Goal: Information Seeking & Learning: Learn about a topic

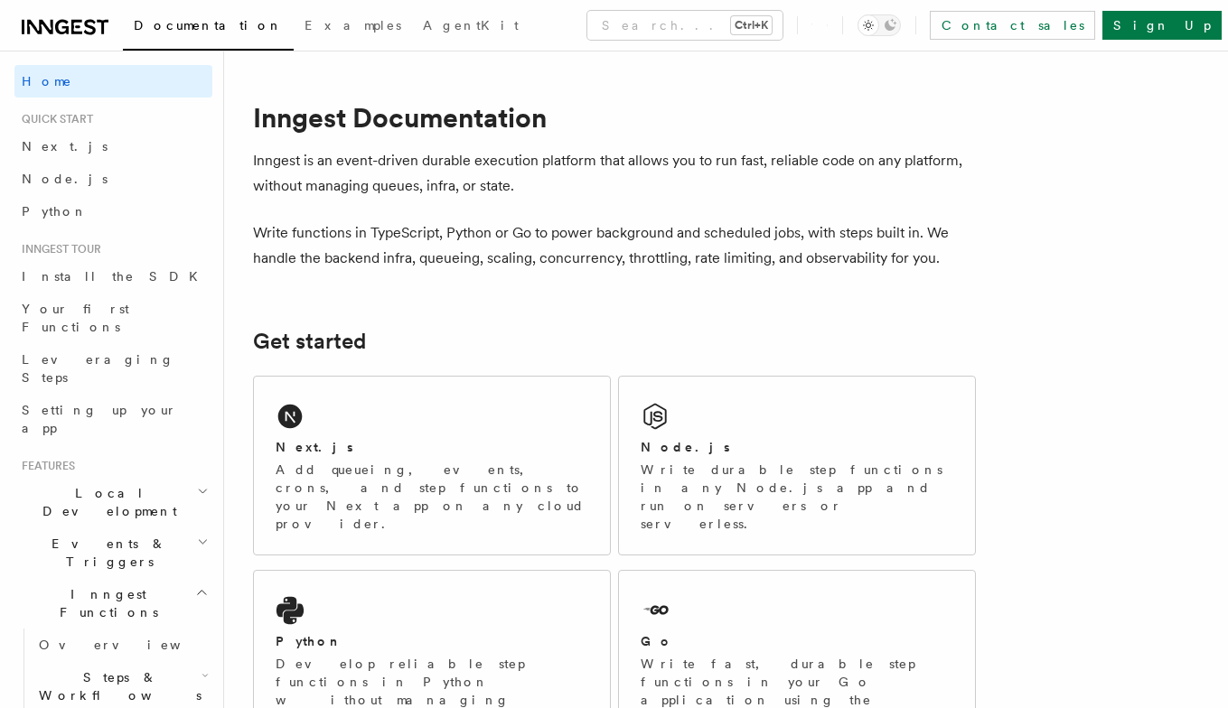
click at [130, 669] on span "Steps & Workflows" at bounding box center [117, 687] width 170 height 36
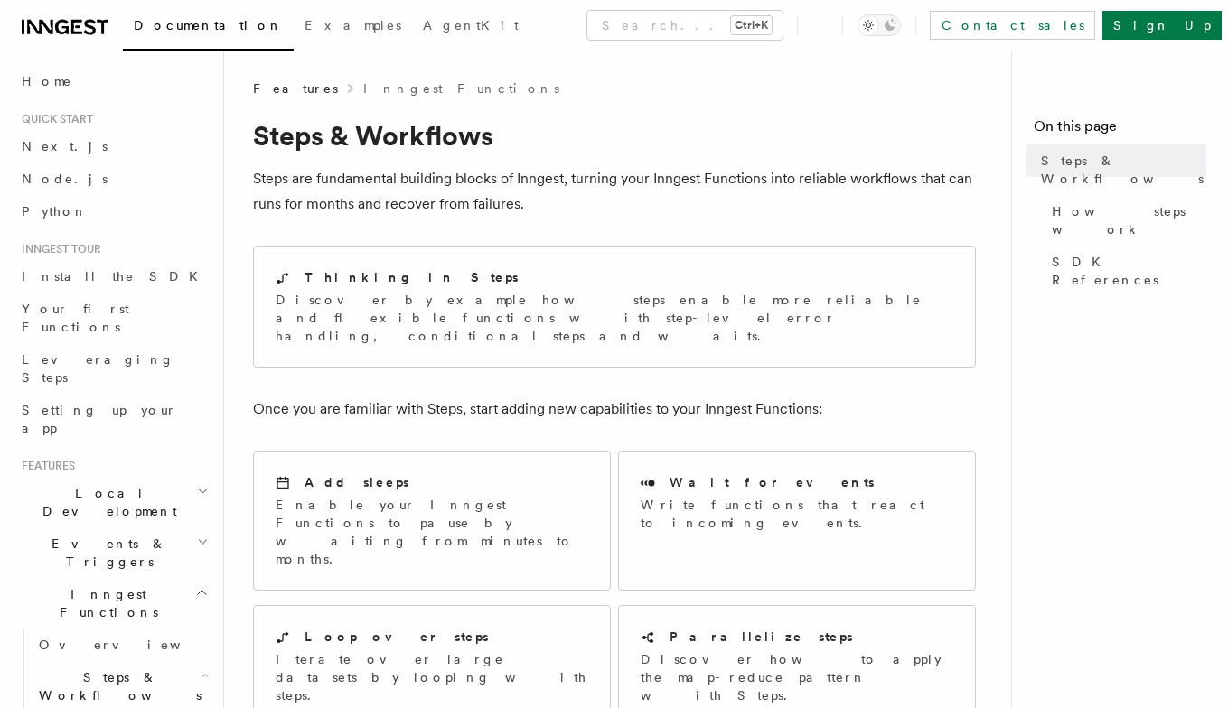
scroll to position [36, 0]
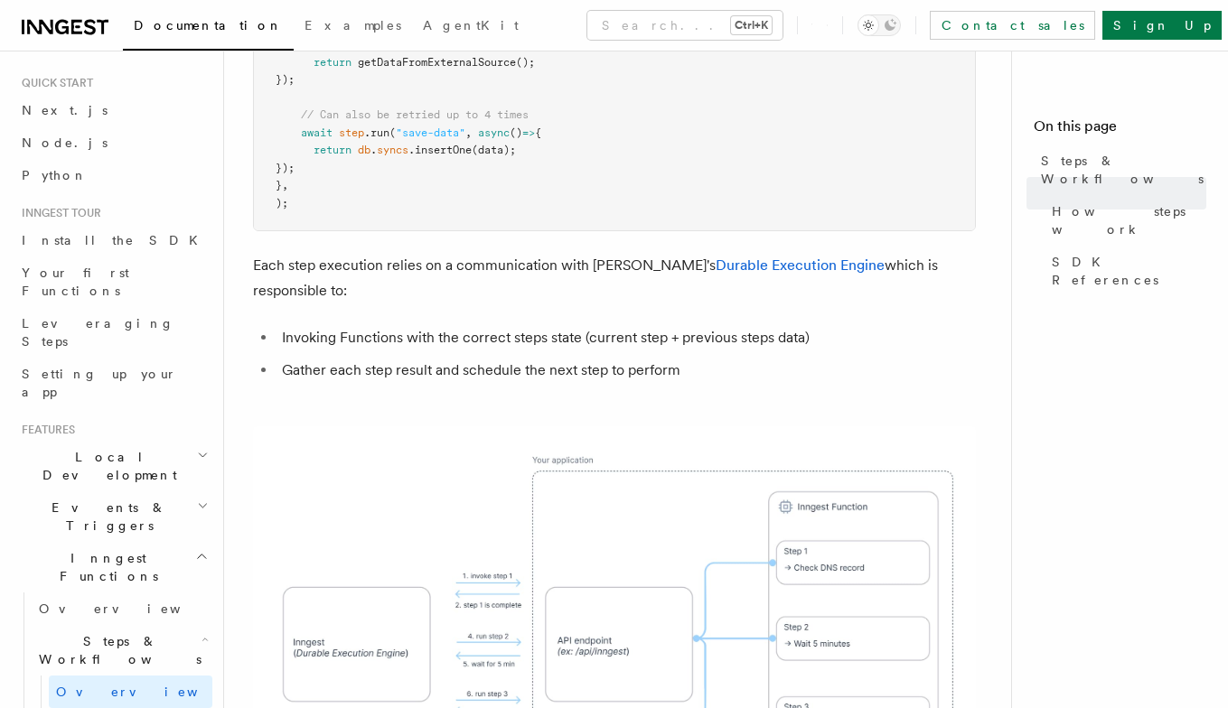
scroll to position [1039, 0]
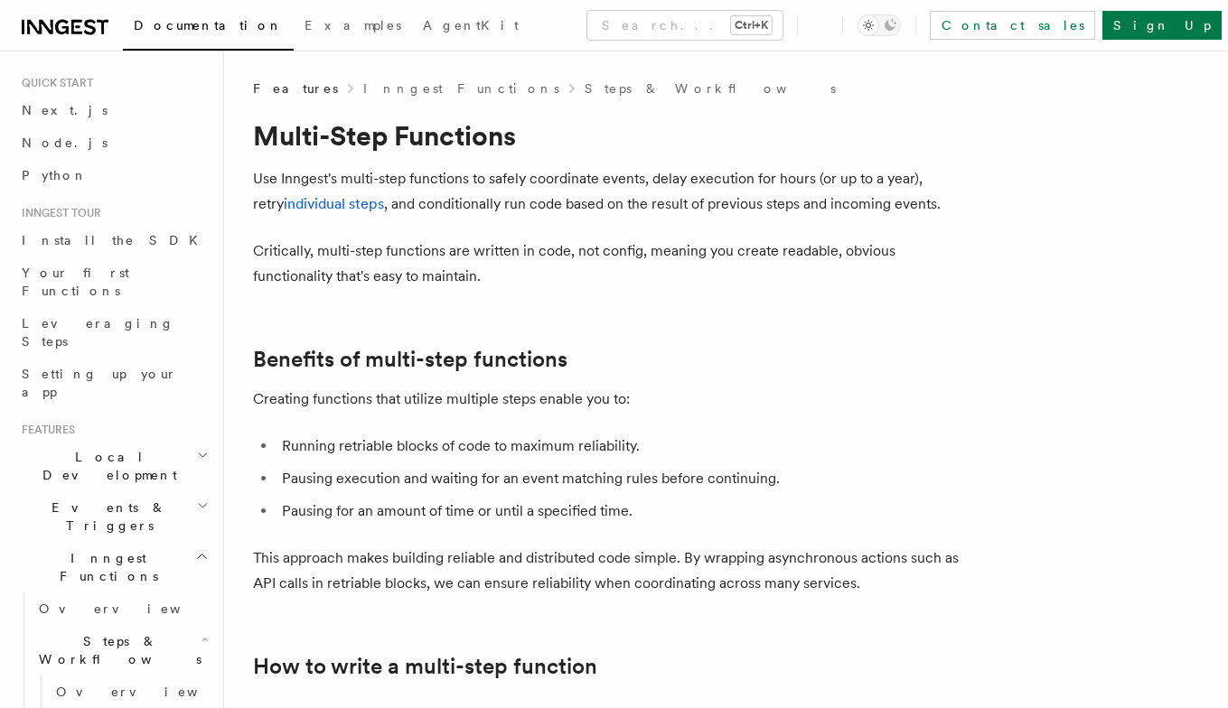
click at [744, 389] on p "Creating functions that utilize multiple steps enable you to:" at bounding box center [614, 399] width 723 height 25
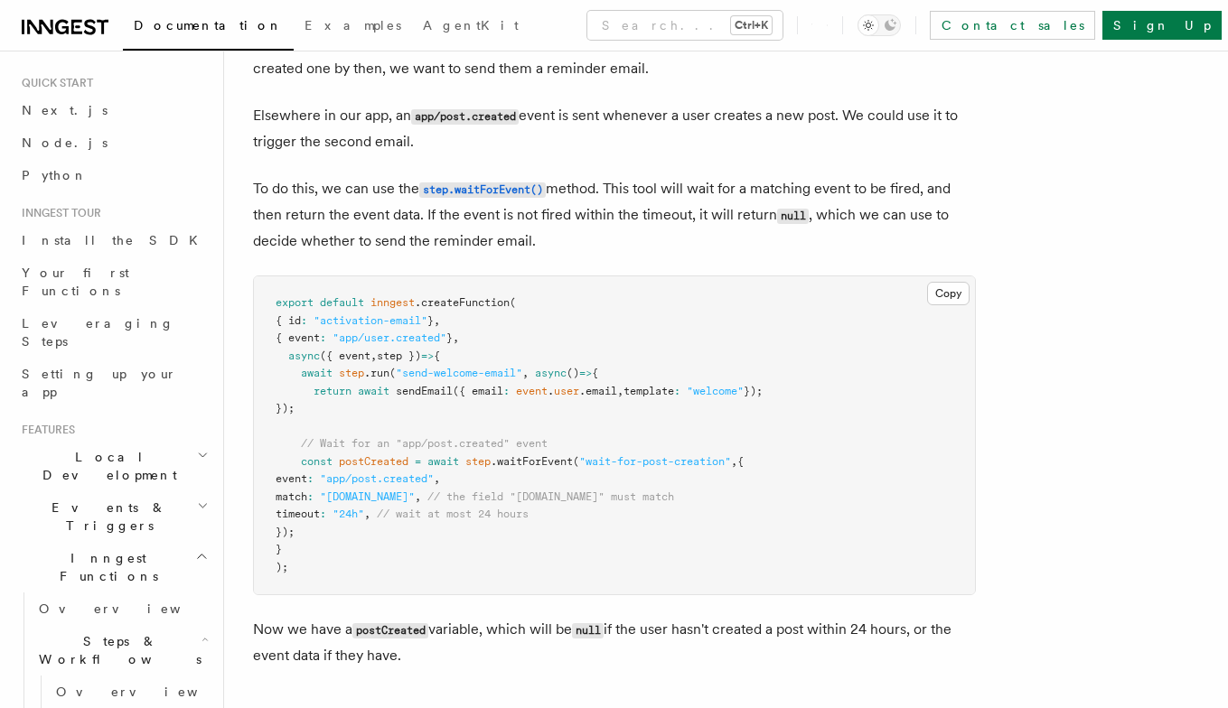
scroll to position [1735, 0]
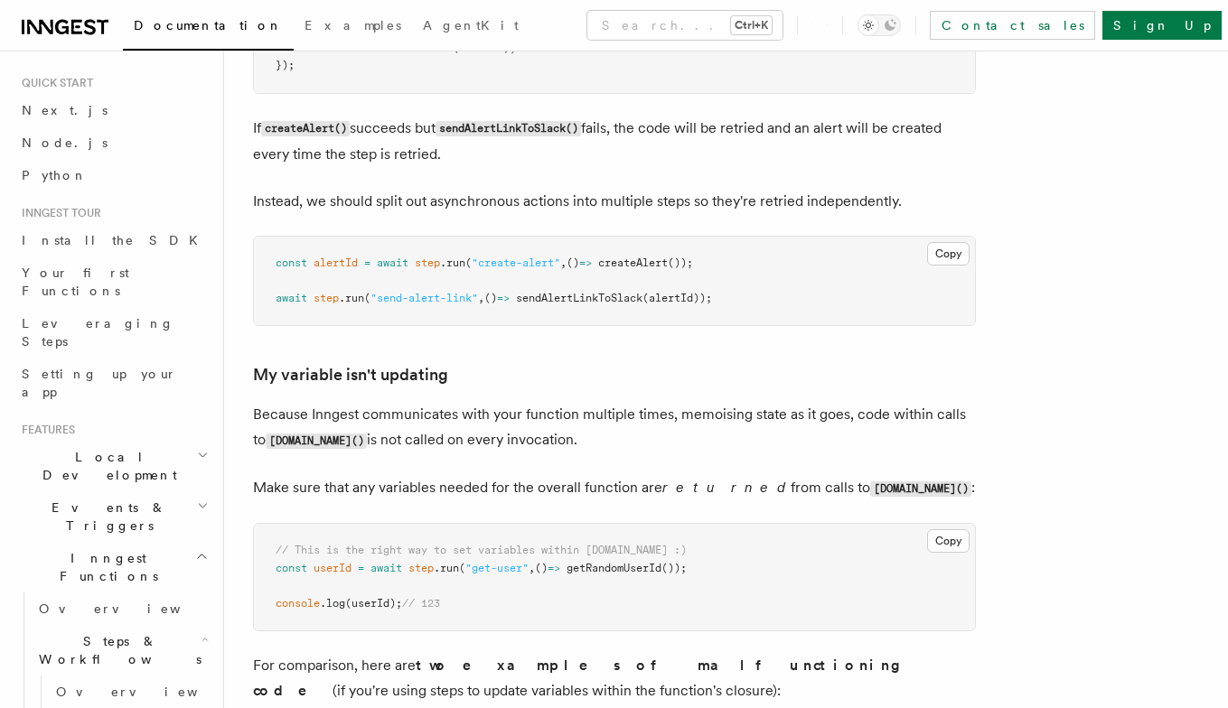
scroll to position [4364, 0]
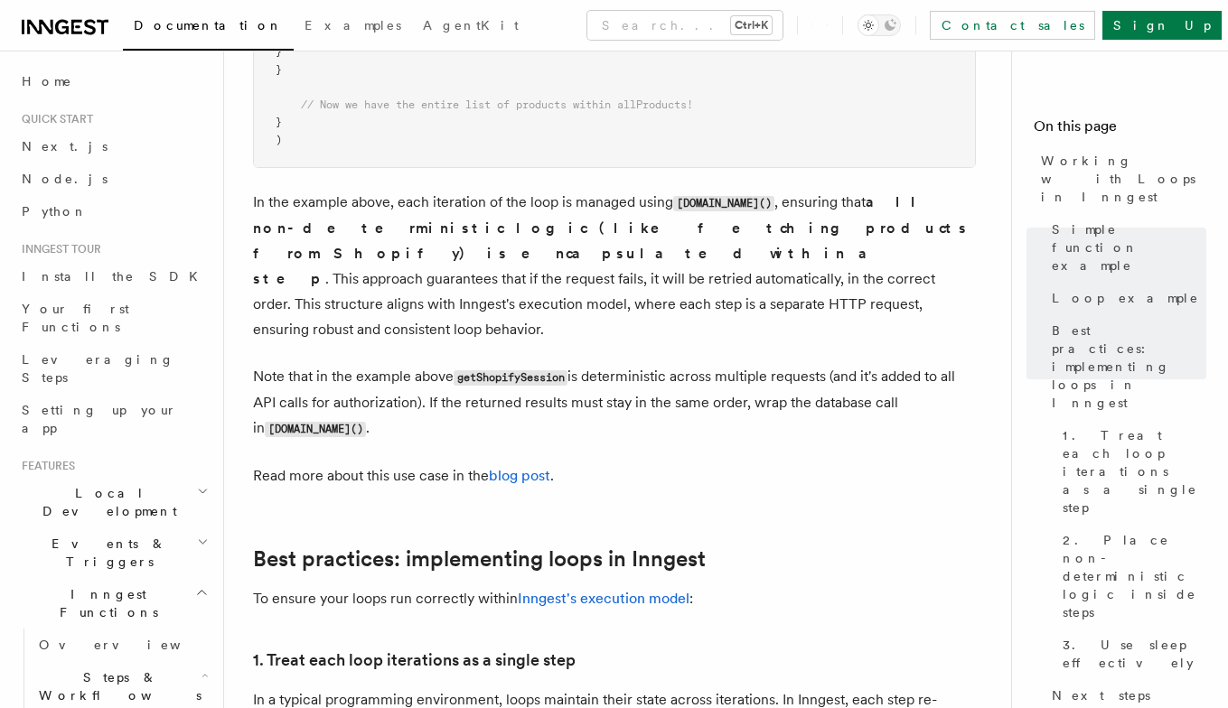
scroll to position [2158, 0]
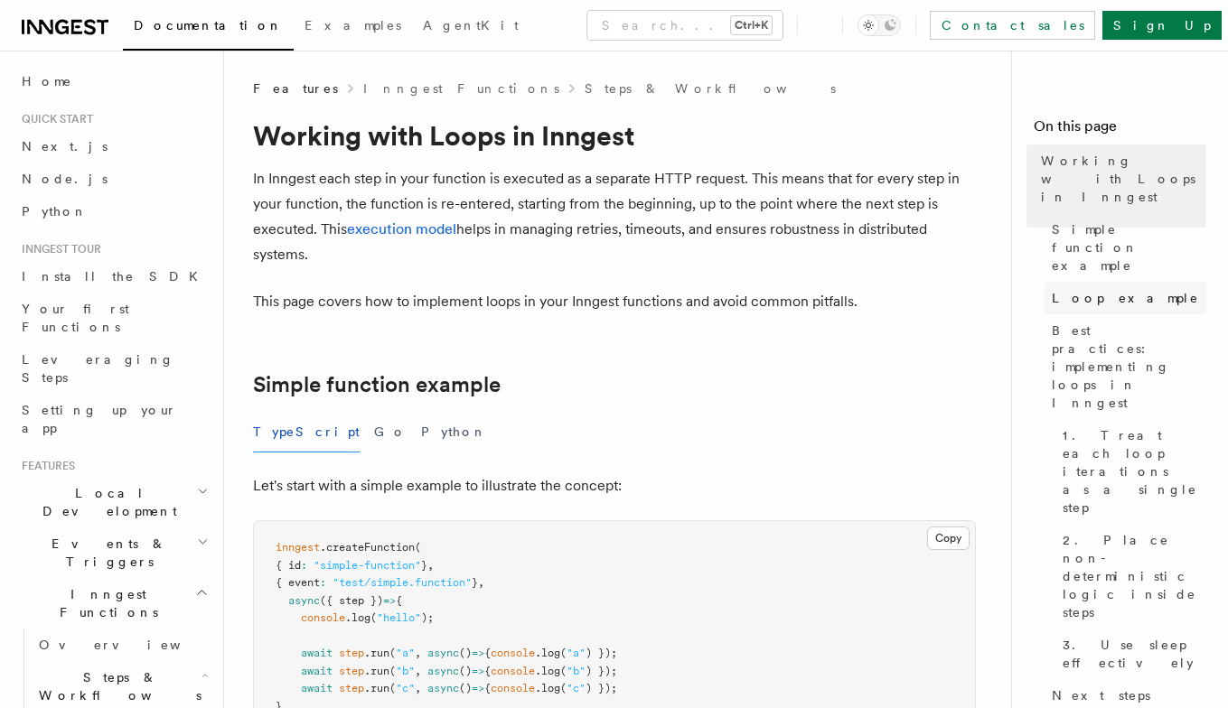
click at [606, 289] on span "Loop example" at bounding box center [1125, 298] width 147 height 18
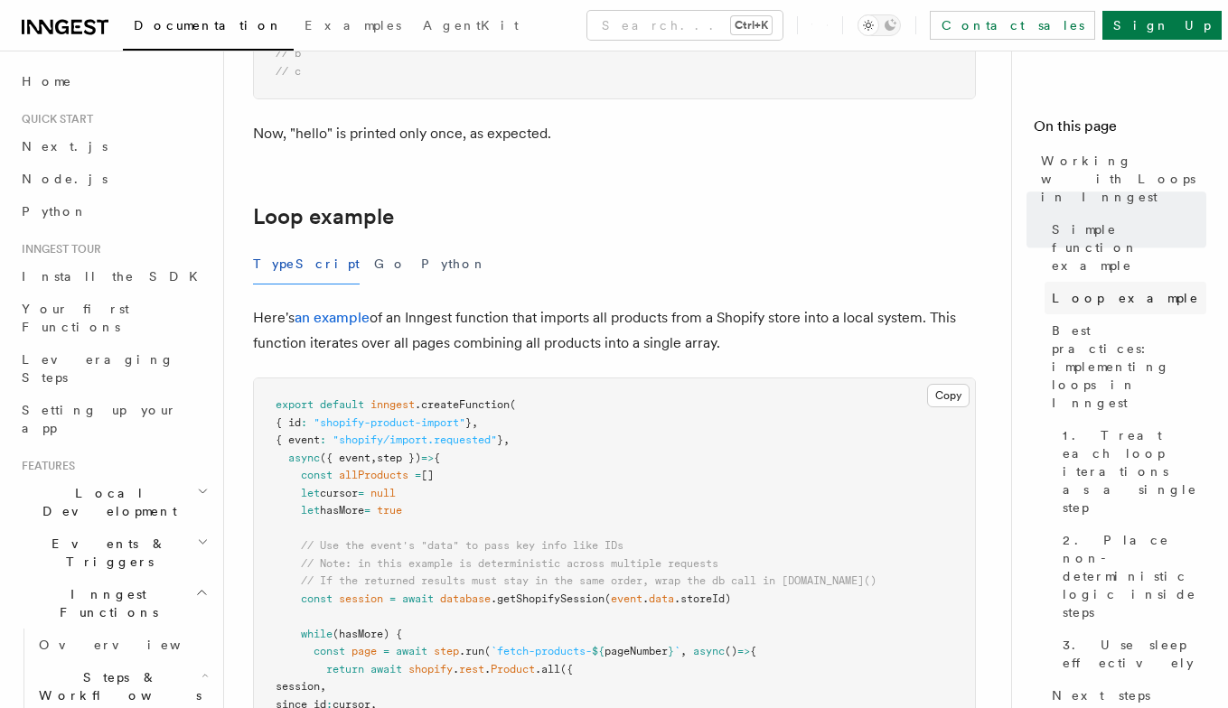
scroll to position [1667, 0]
